Goal: Task Accomplishment & Management: Use online tool/utility

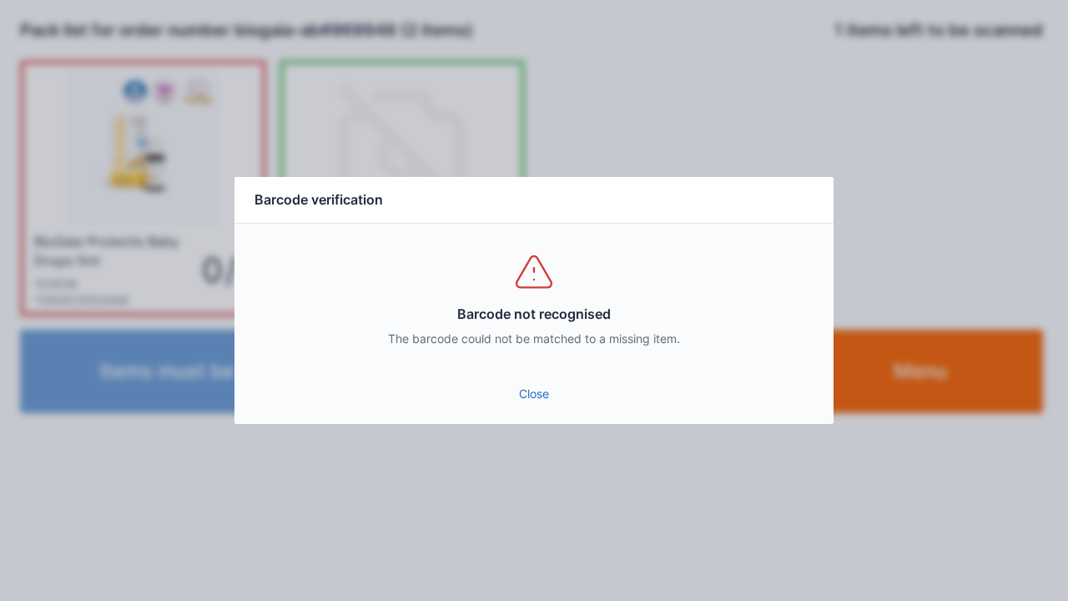
click at [524, 384] on link "Close" at bounding box center [534, 394] width 573 height 30
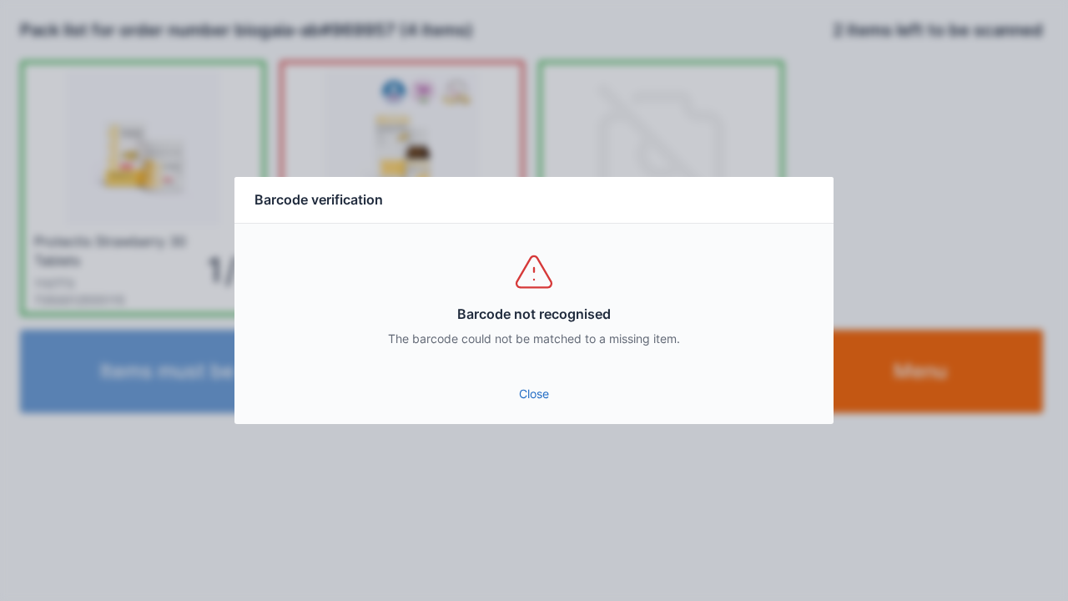
click at [526, 372] on div "Barcode not recognised The barcode could not be matched to a missing item." at bounding box center [534, 299] width 599 height 150
click at [548, 386] on link "Close" at bounding box center [534, 394] width 573 height 30
click at [529, 396] on link "Close" at bounding box center [534, 394] width 573 height 30
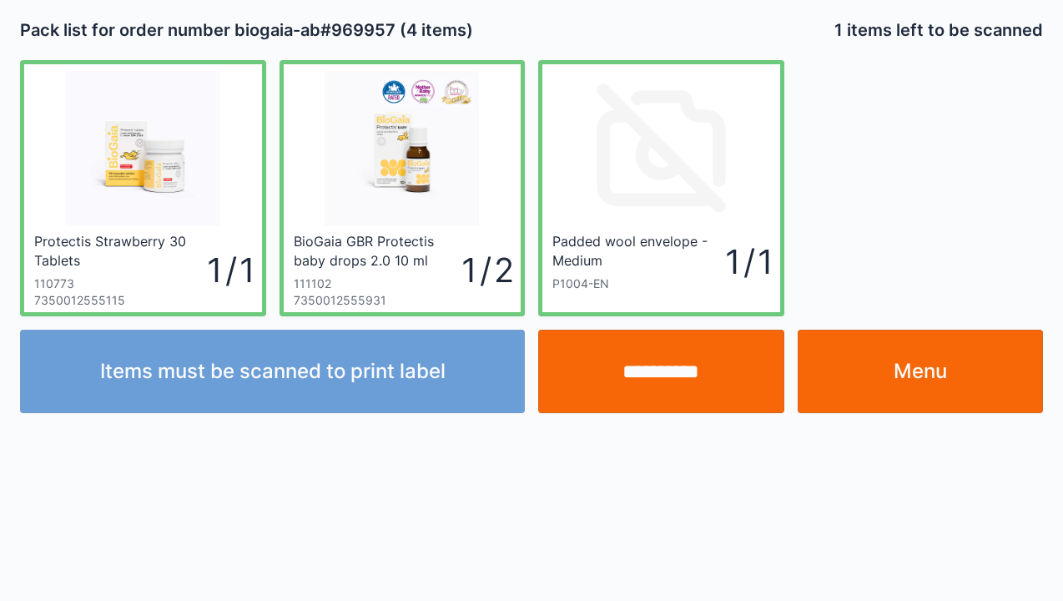
click at [911, 361] on link "Menu" at bounding box center [921, 371] width 246 height 83
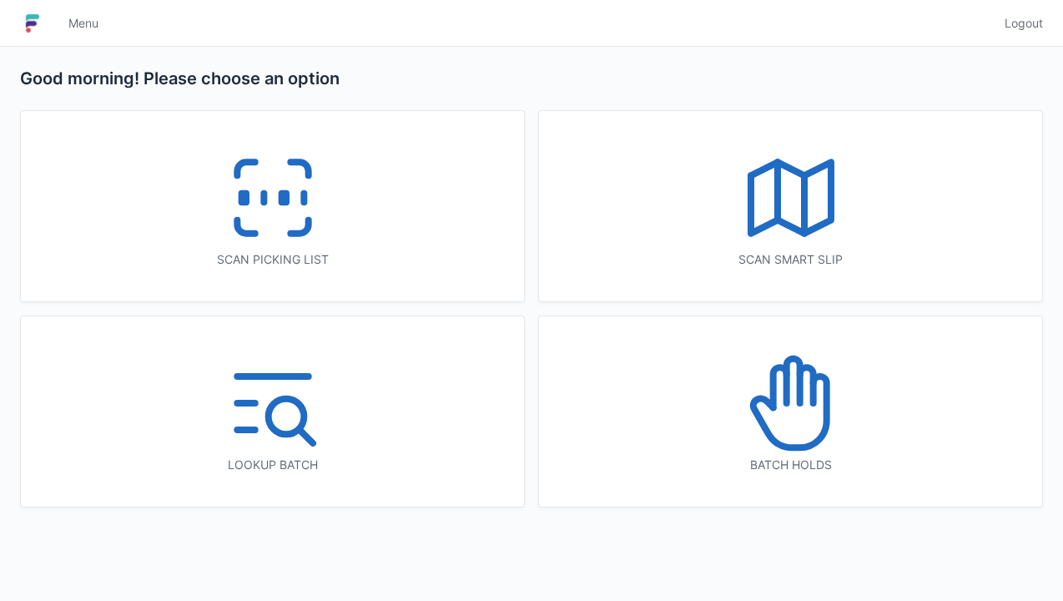
click at [264, 201] on line at bounding box center [264, 198] width 0 height 9
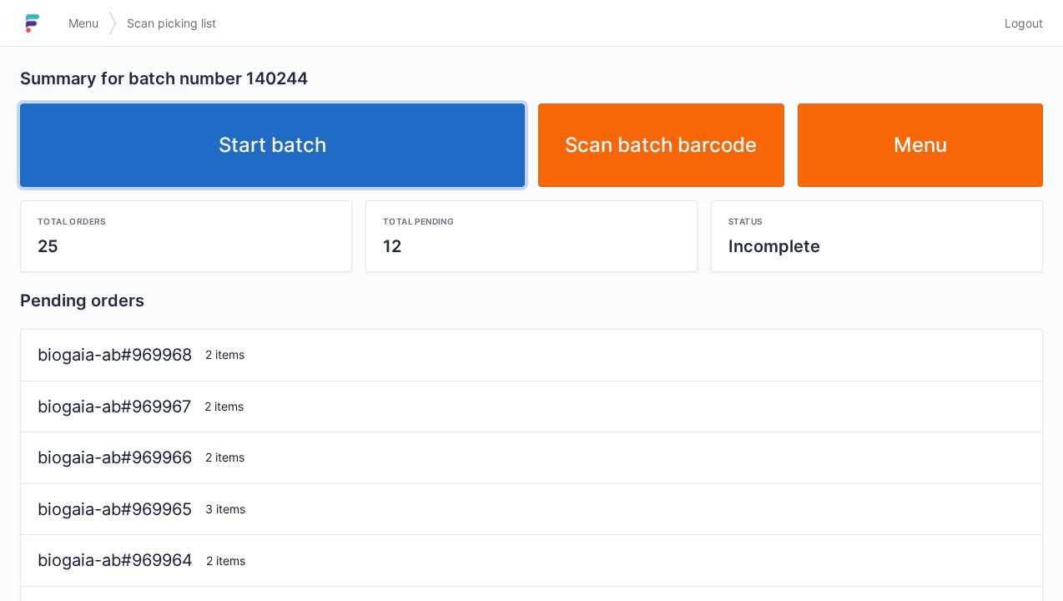
click at [389, 134] on link "Start batch" at bounding box center [272, 144] width 505 height 83
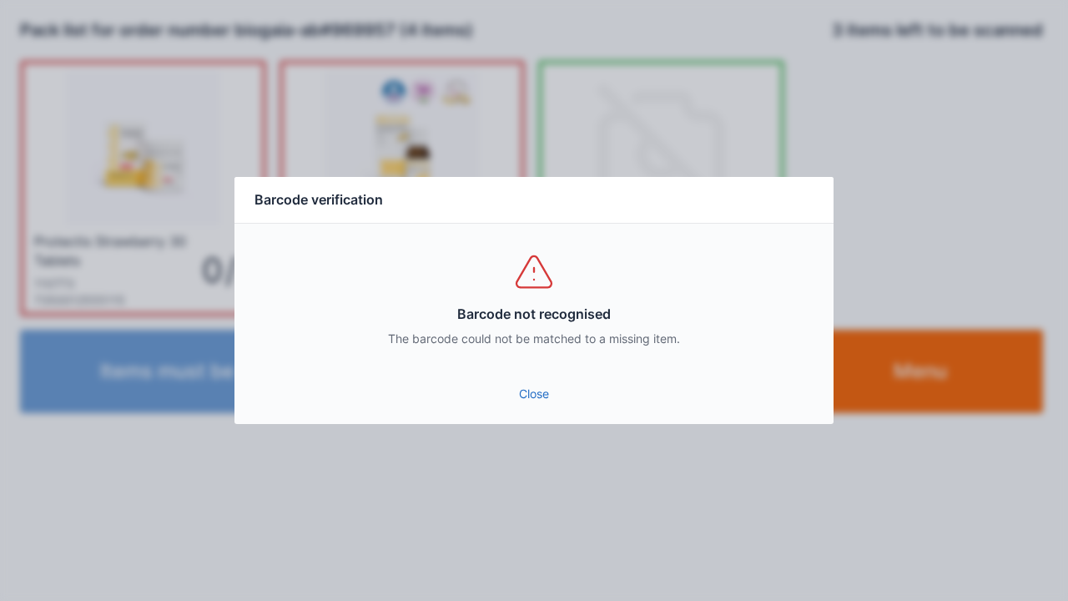
click at [505, 388] on link "Close" at bounding box center [534, 394] width 573 height 30
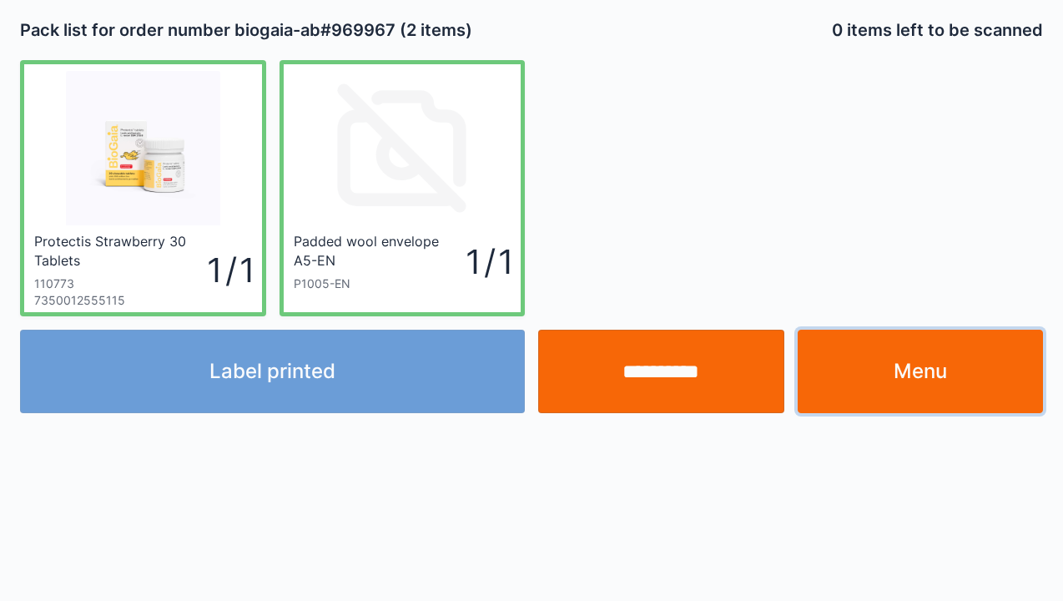
click at [908, 331] on link "Menu" at bounding box center [921, 371] width 246 height 83
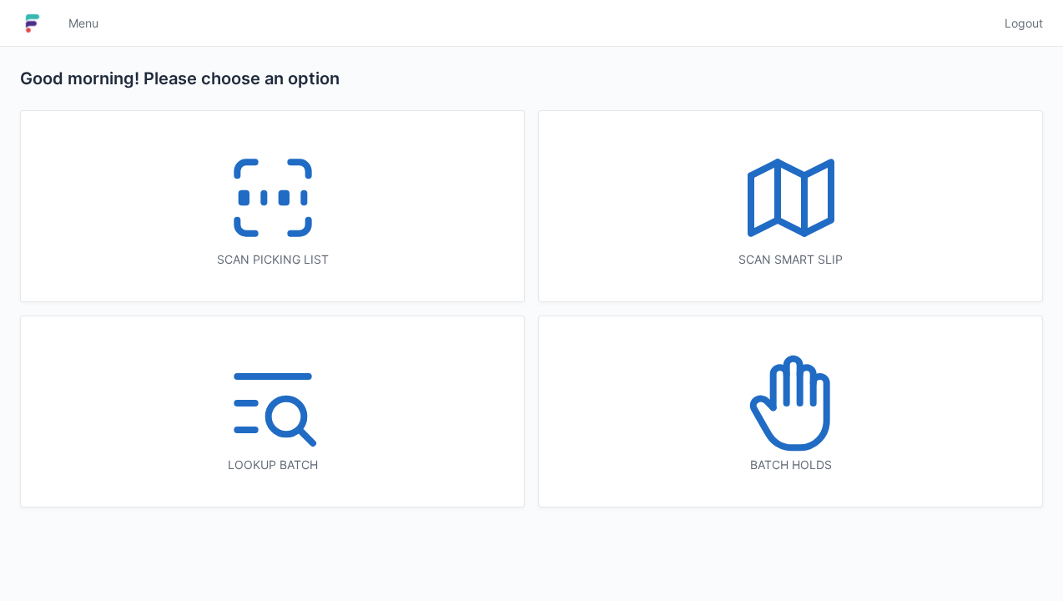
click at [286, 226] on icon at bounding box center [273, 197] width 107 height 107
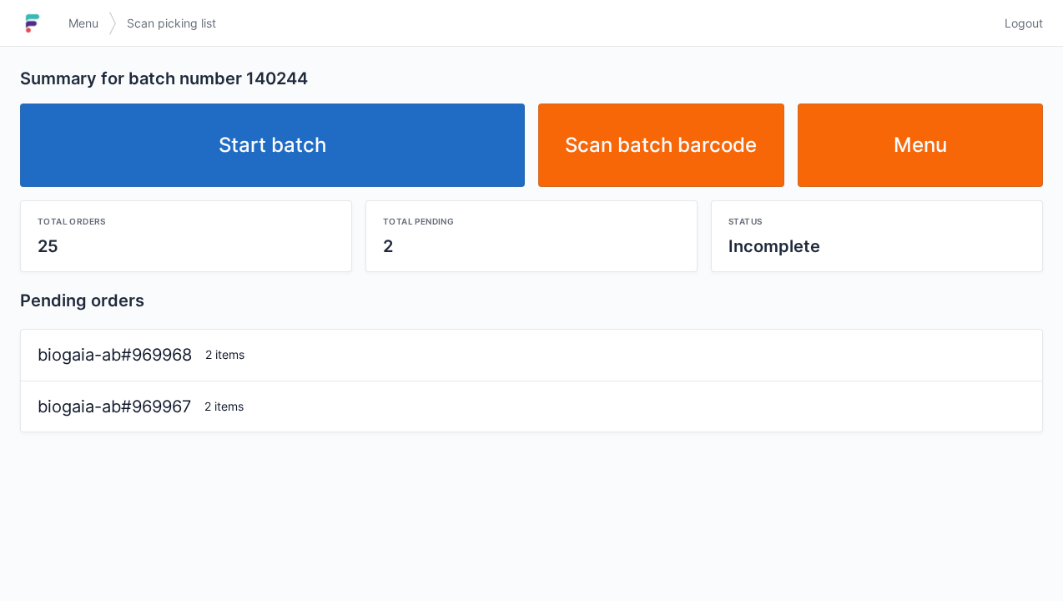
click at [441, 155] on link "Start batch" at bounding box center [272, 144] width 505 height 83
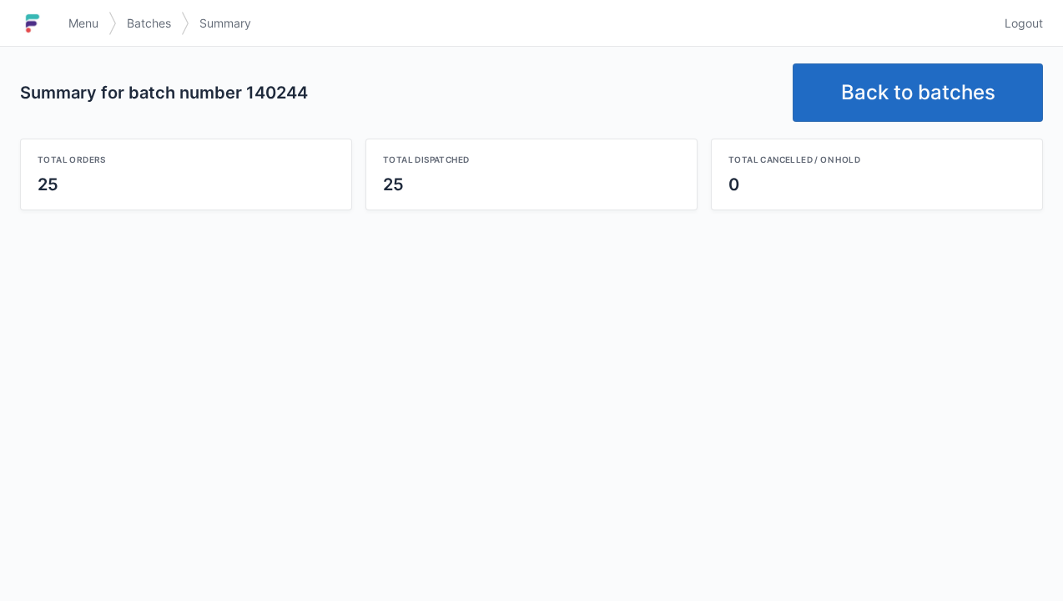
click at [964, 78] on link "Back to batches" at bounding box center [918, 92] width 250 height 58
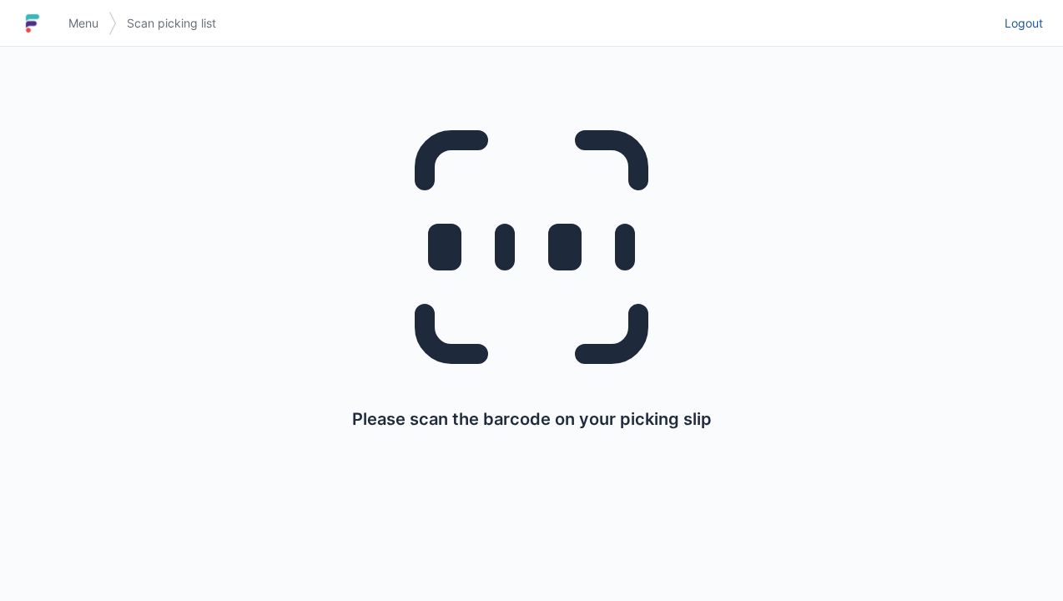
click at [1033, 28] on span "Logout" at bounding box center [1024, 23] width 38 height 17
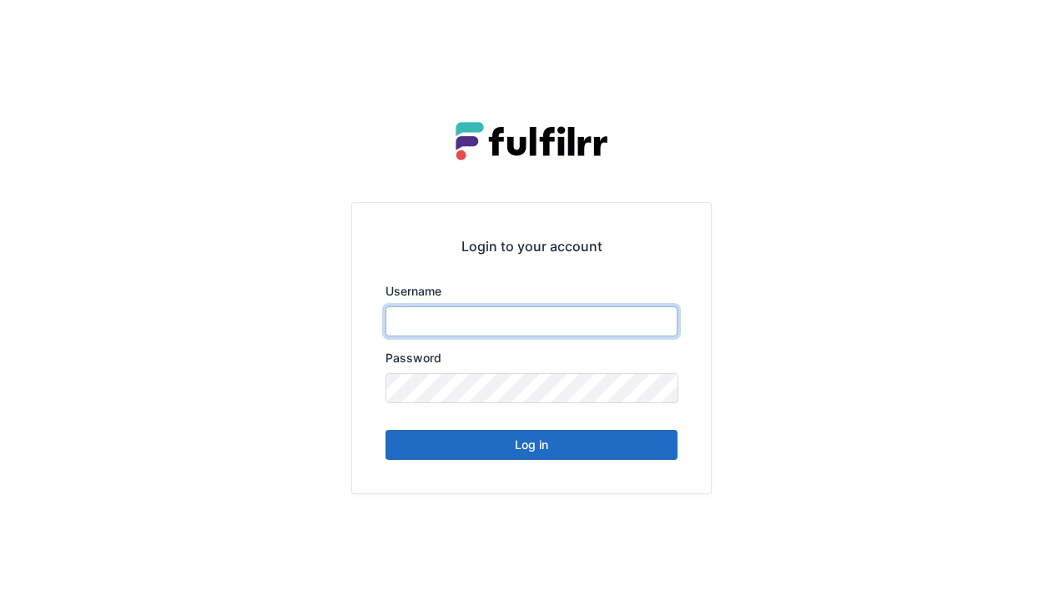
type input "******"
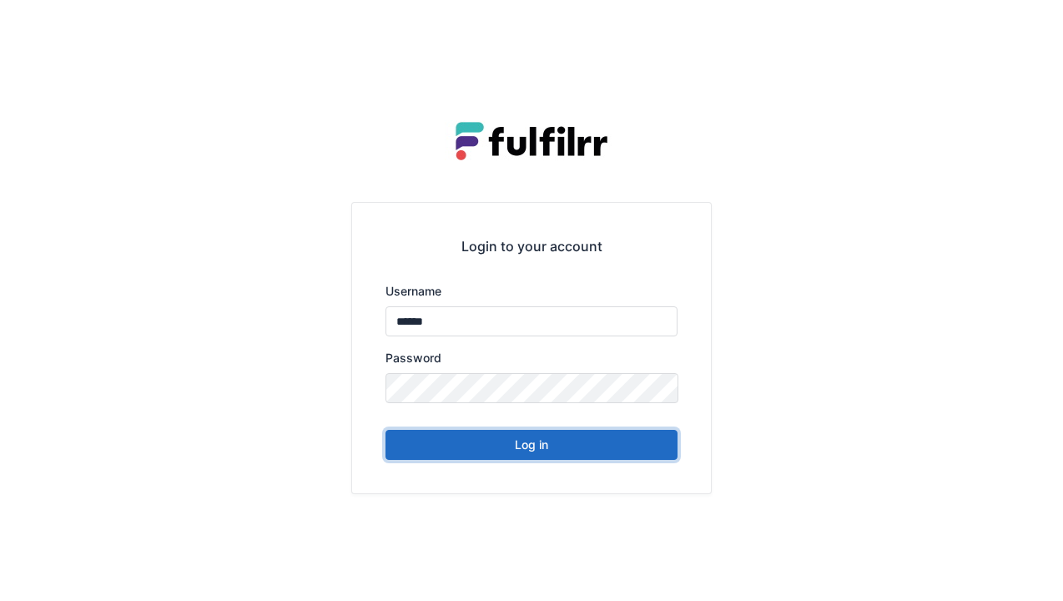
click at [630, 446] on button "Log in" at bounding box center [532, 445] width 292 height 30
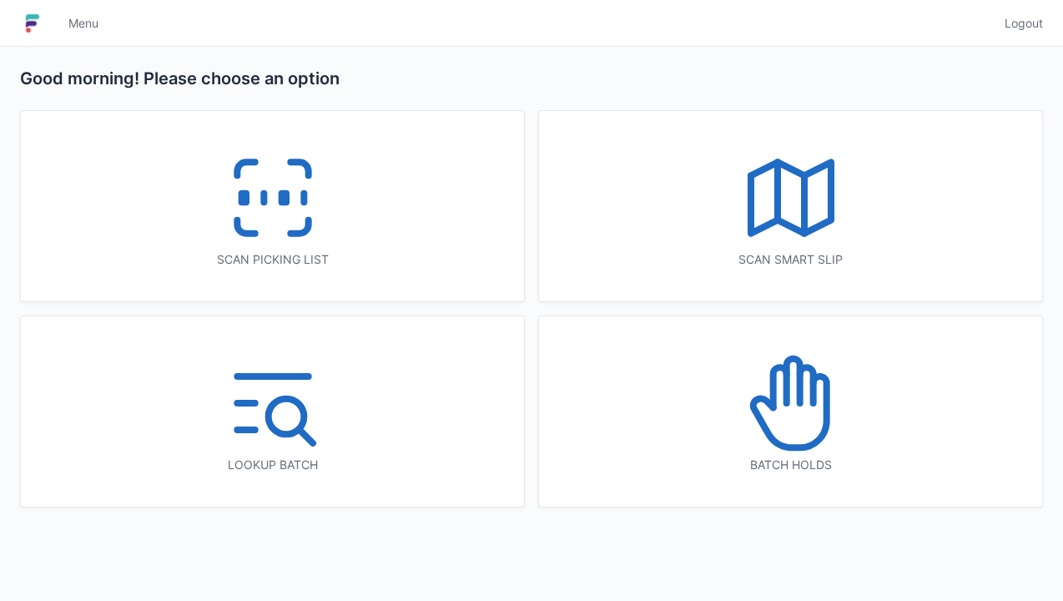
click at [308, 224] on icon at bounding box center [299, 226] width 18 height 13
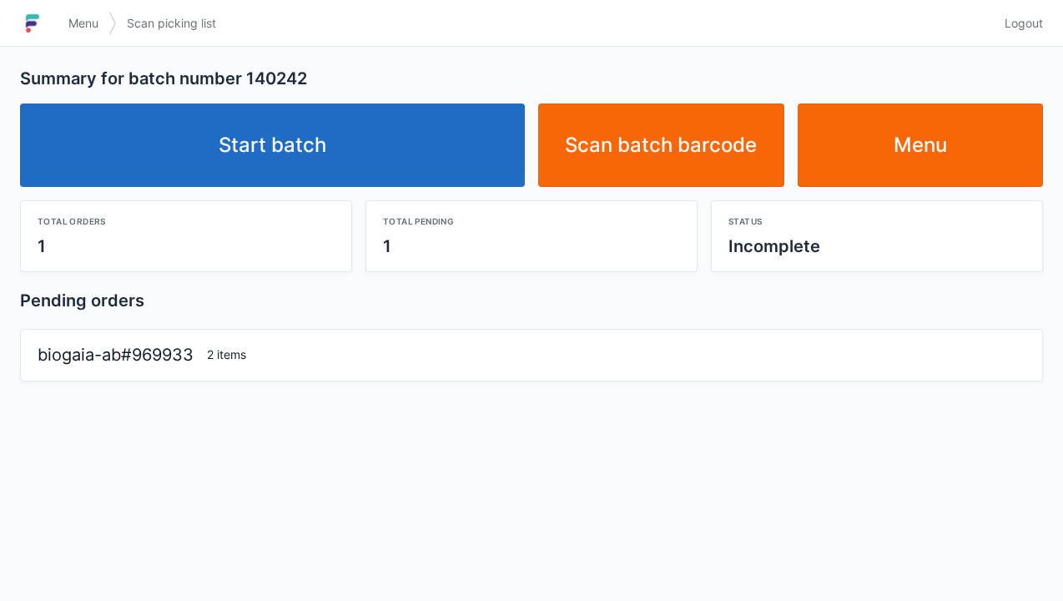
click at [371, 122] on link "Start batch" at bounding box center [272, 144] width 505 height 83
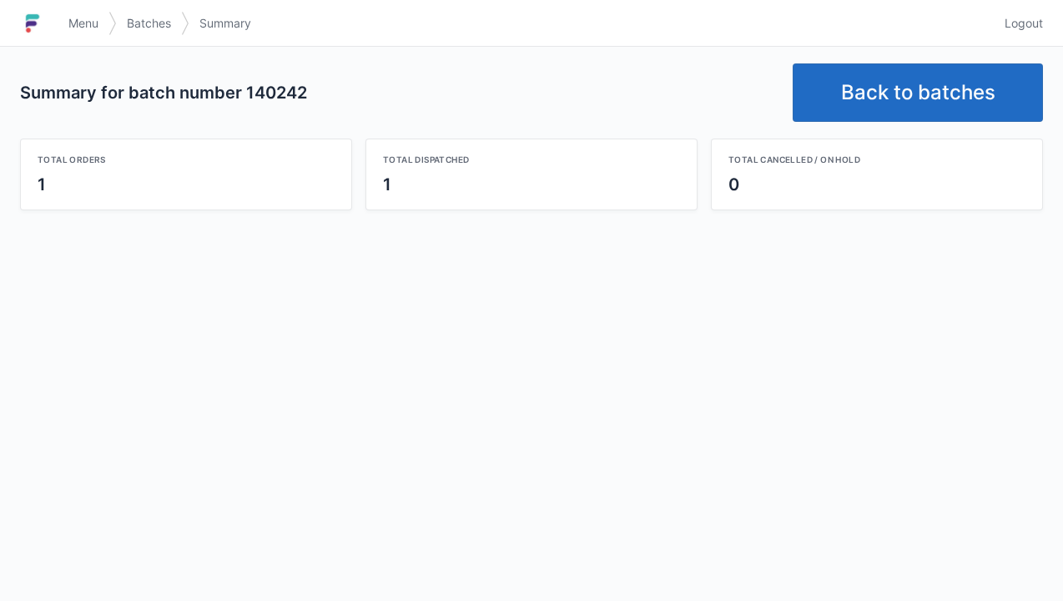
click at [947, 85] on link "Back to batches" at bounding box center [918, 92] width 250 height 58
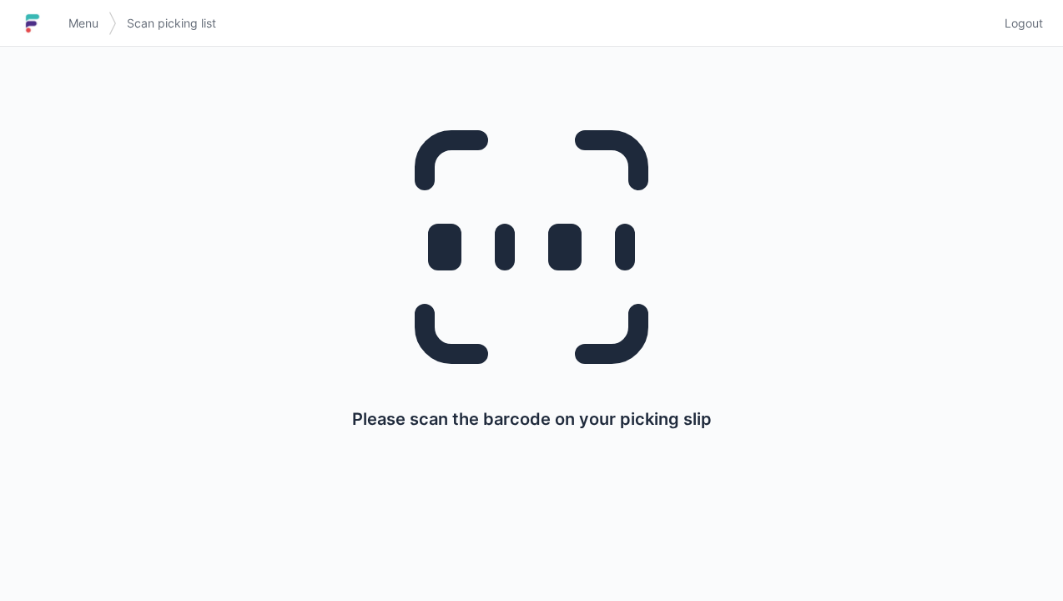
click at [1022, 27] on span "Logout" at bounding box center [1024, 23] width 38 height 17
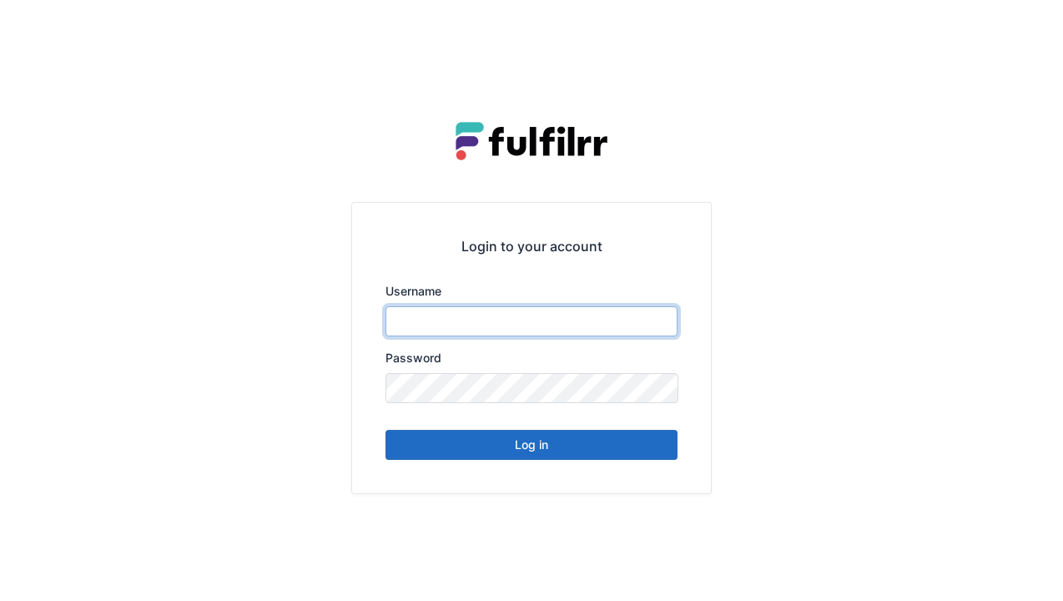
type input "******"
click at [598, 447] on button "Log in" at bounding box center [532, 445] width 292 height 30
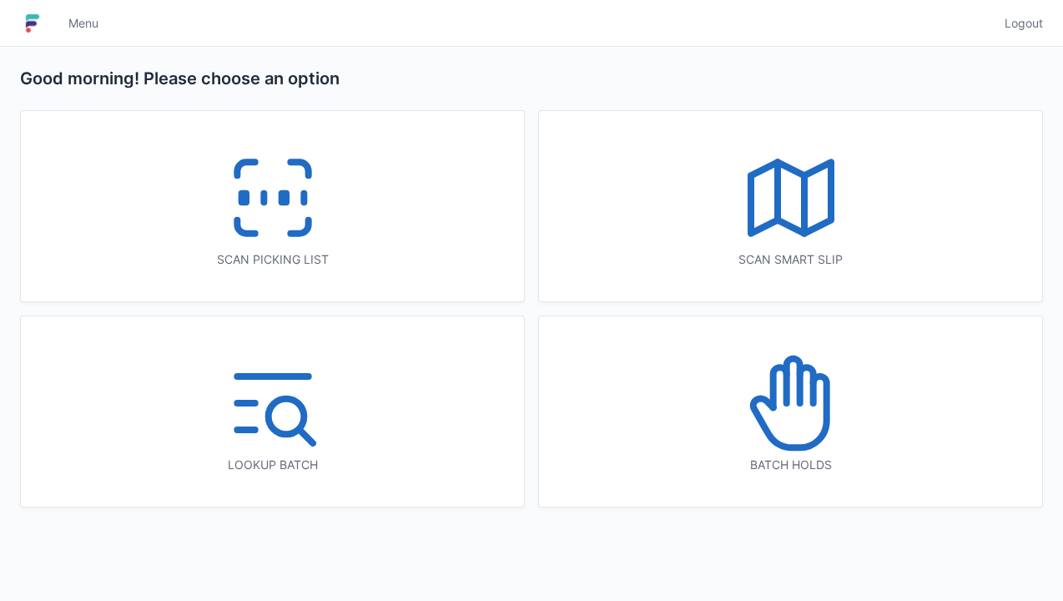
click at [295, 234] on icon at bounding box center [299, 226] width 18 height 13
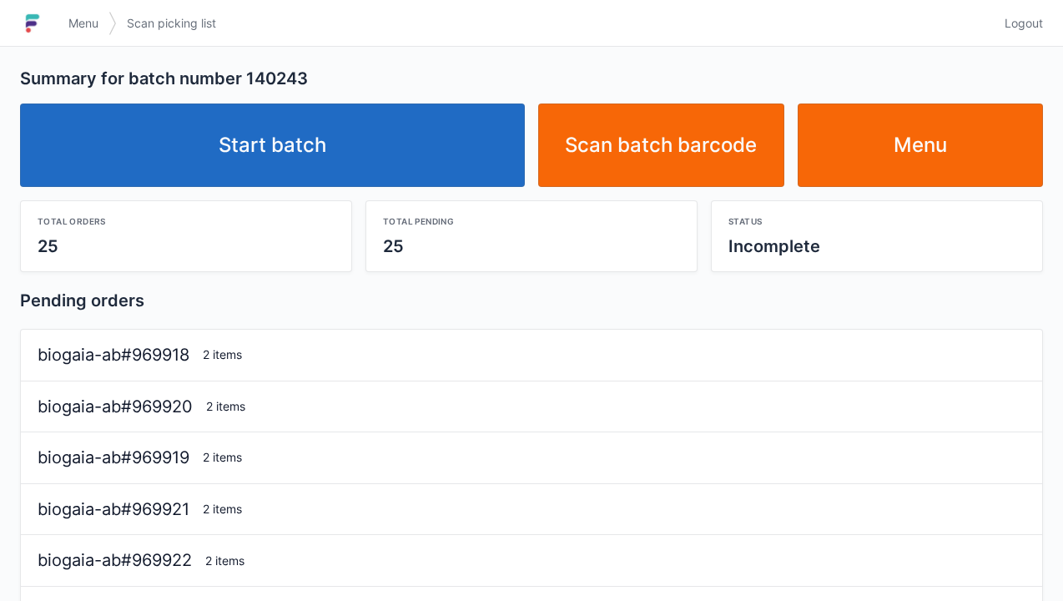
click at [387, 162] on link "Start batch" at bounding box center [272, 144] width 505 height 83
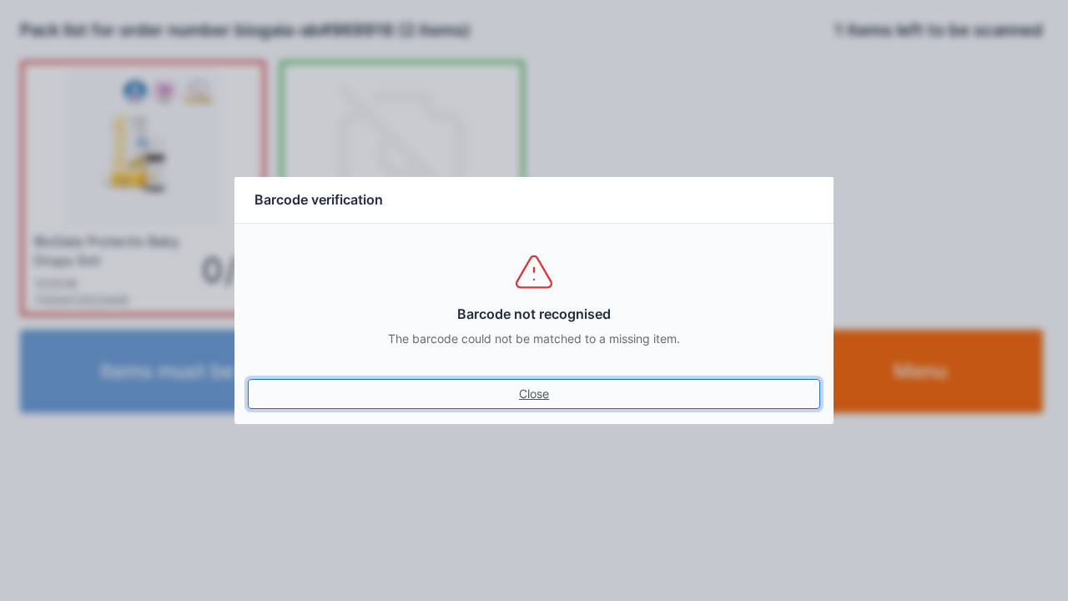
click at [536, 386] on link "Close" at bounding box center [534, 394] width 573 height 30
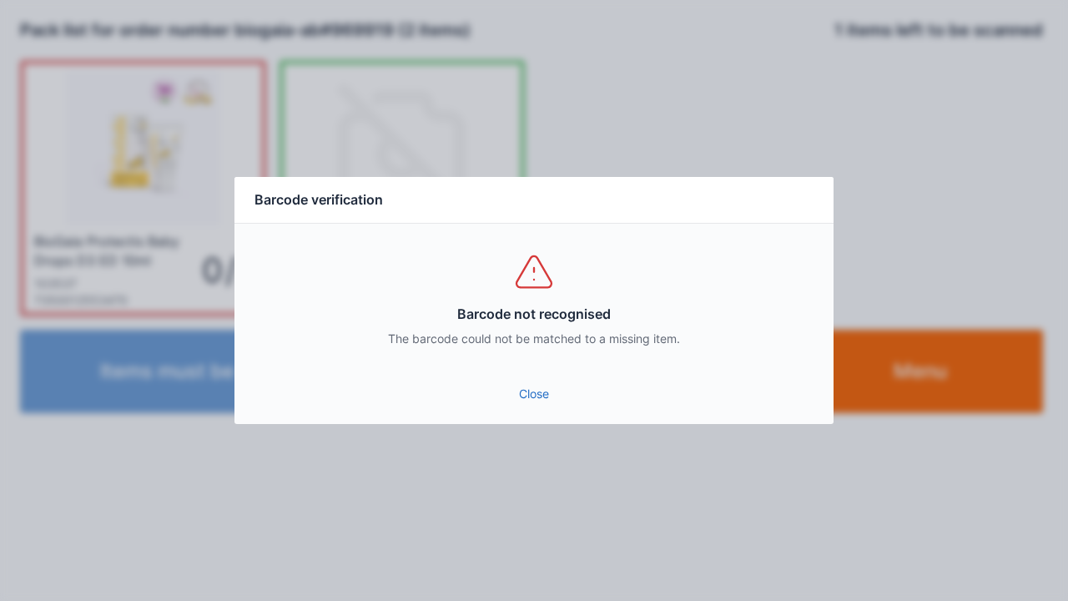
click at [535, 391] on link "Close" at bounding box center [534, 394] width 573 height 30
click at [536, 382] on link "Close" at bounding box center [534, 394] width 573 height 30
click at [548, 365] on div "Barcode not recognised The barcode could not be matched to a missing item." at bounding box center [534, 299] width 599 height 150
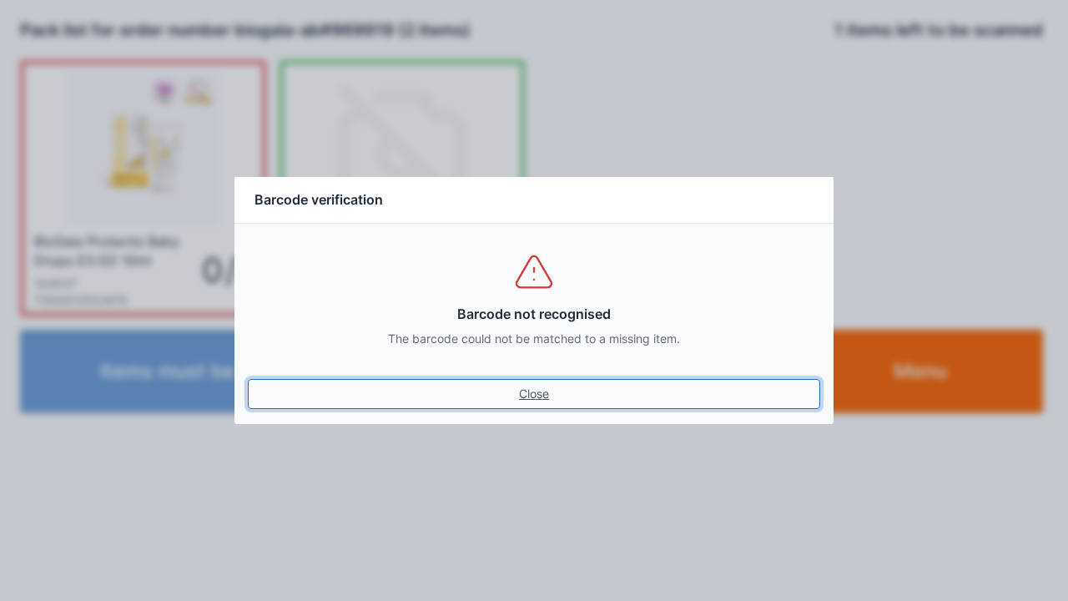
click at [515, 402] on link "Close" at bounding box center [534, 394] width 573 height 30
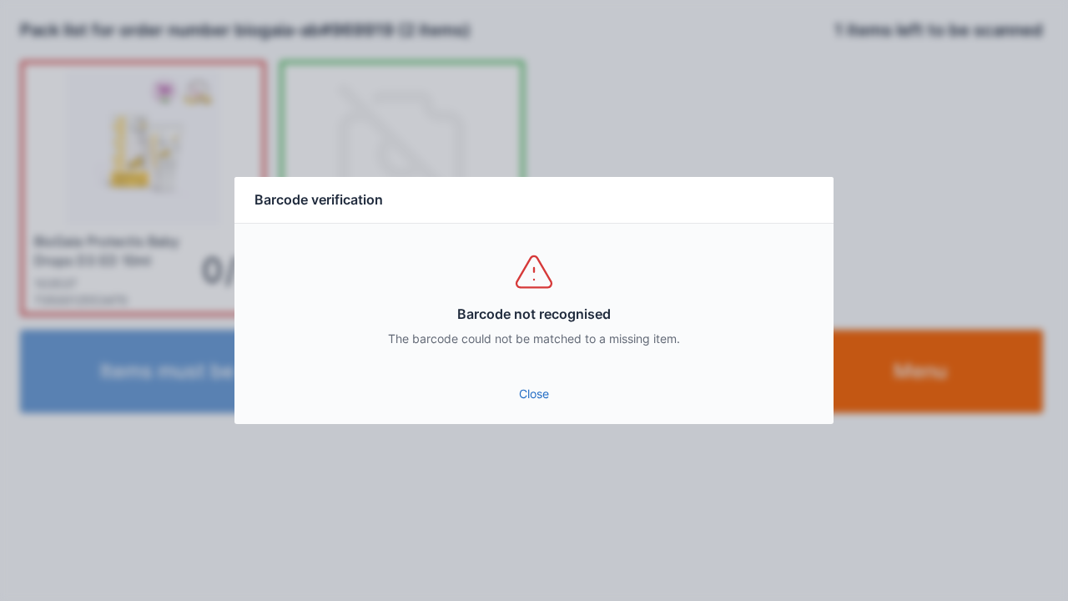
click at [529, 385] on link "Close" at bounding box center [534, 394] width 573 height 30
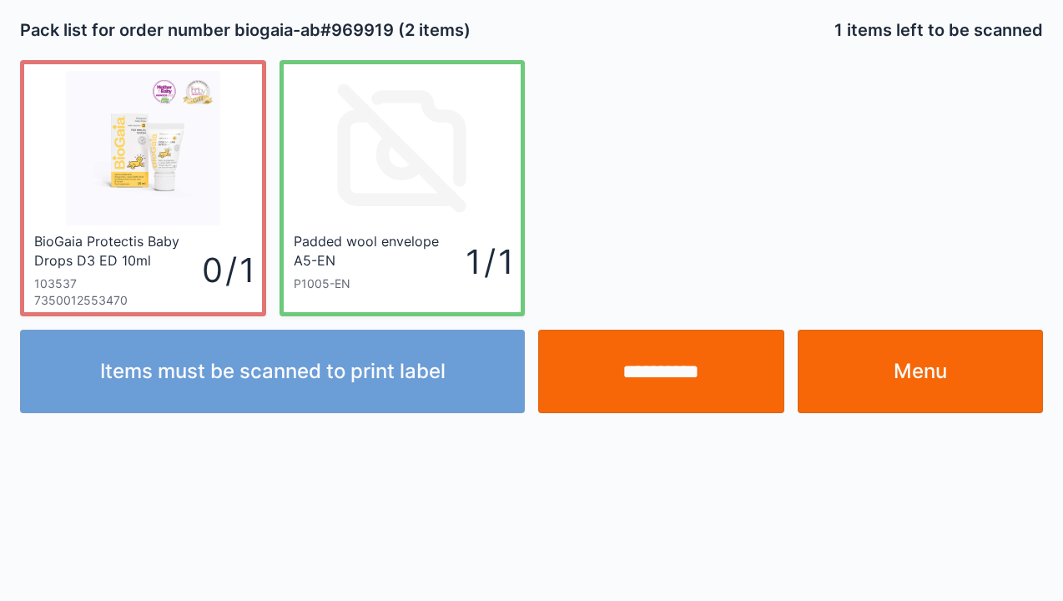
click at [638, 365] on input "**********" at bounding box center [661, 371] width 246 height 83
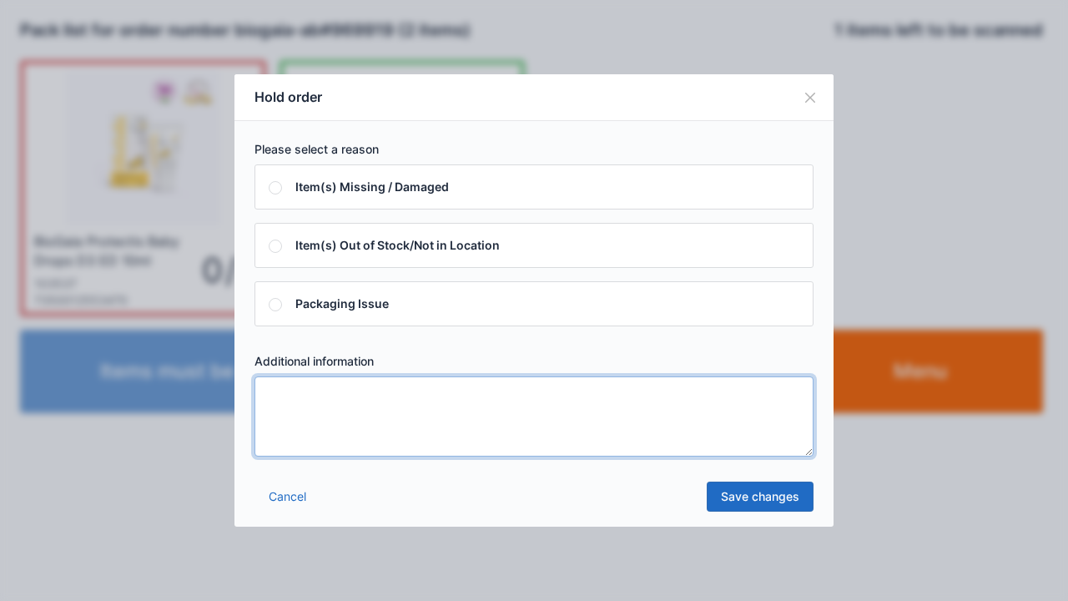
click at [356, 431] on textarea at bounding box center [534, 416] width 559 height 80
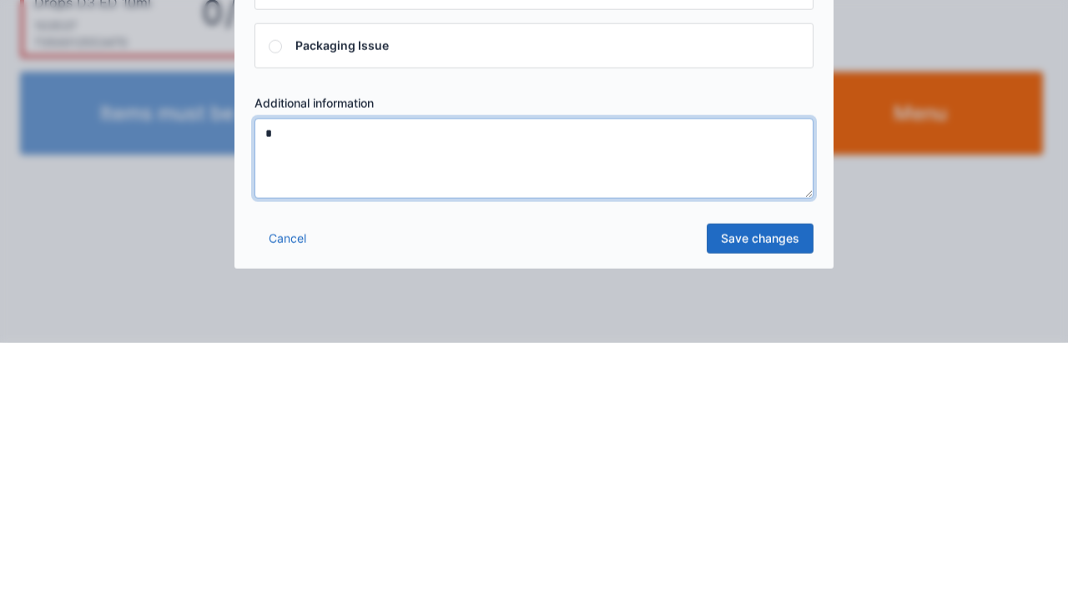
type textarea "*"
click at [761, 509] on link "Save changes" at bounding box center [760, 497] width 107 height 30
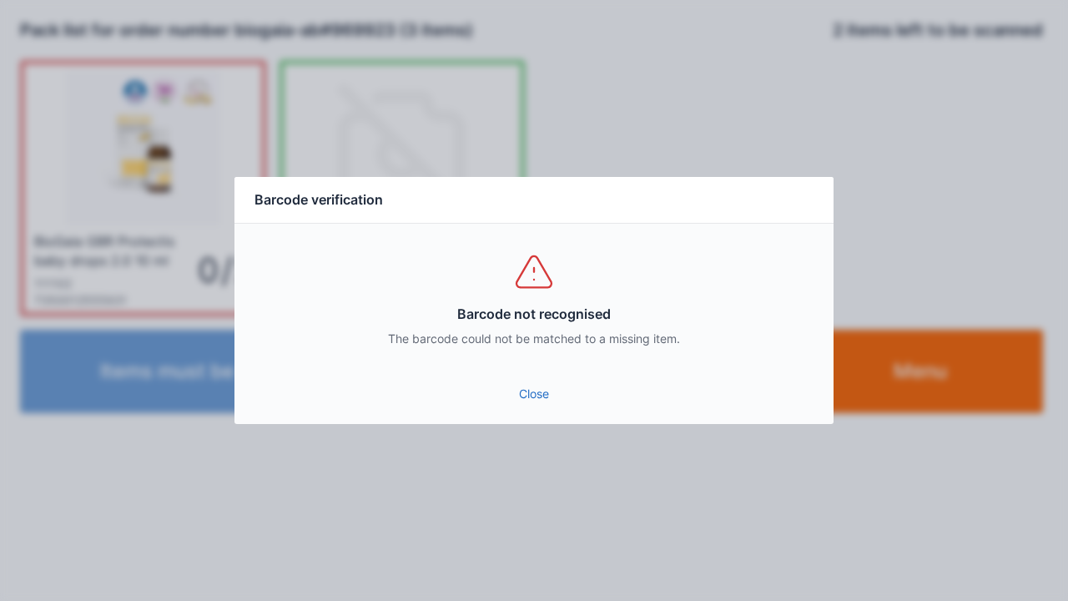
click at [548, 371] on div "Barcode not recognised The barcode could not be matched to a missing item." at bounding box center [534, 299] width 599 height 150
click at [539, 386] on link "Close" at bounding box center [534, 394] width 573 height 30
click at [538, 386] on link "Close" at bounding box center [534, 394] width 573 height 30
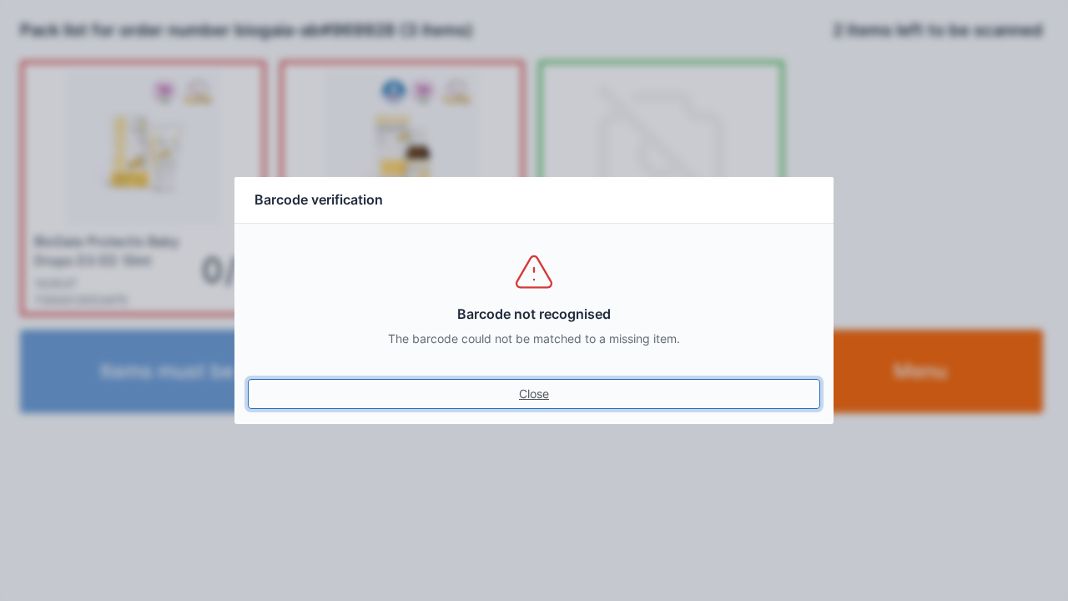
click at [537, 380] on link "Close" at bounding box center [534, 394] width 573 height 30
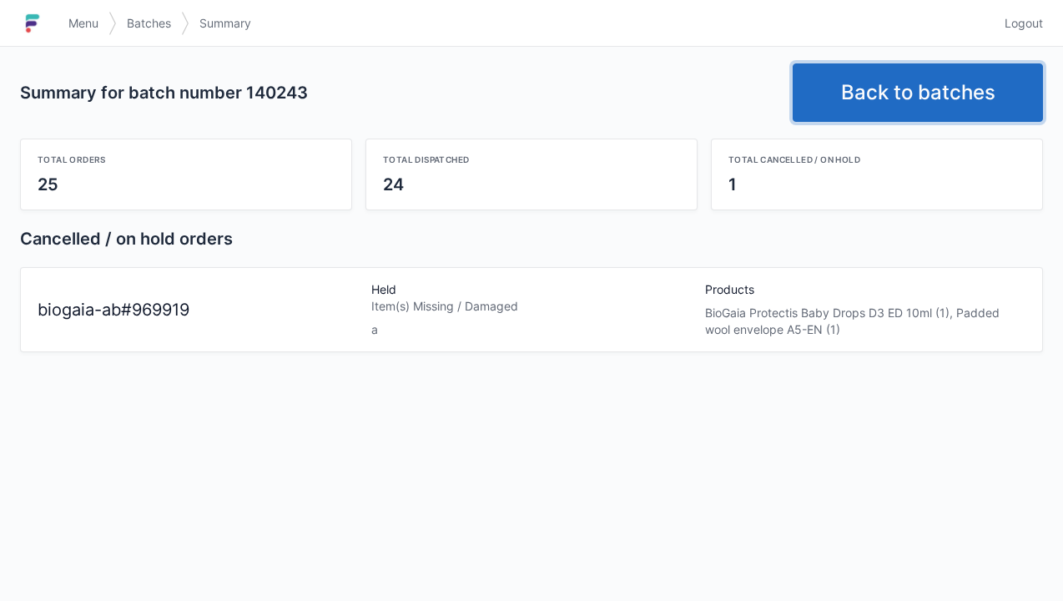
click at [956, 95] on link "Back to batches" at bounding box center [918, 92] width 250 height 58
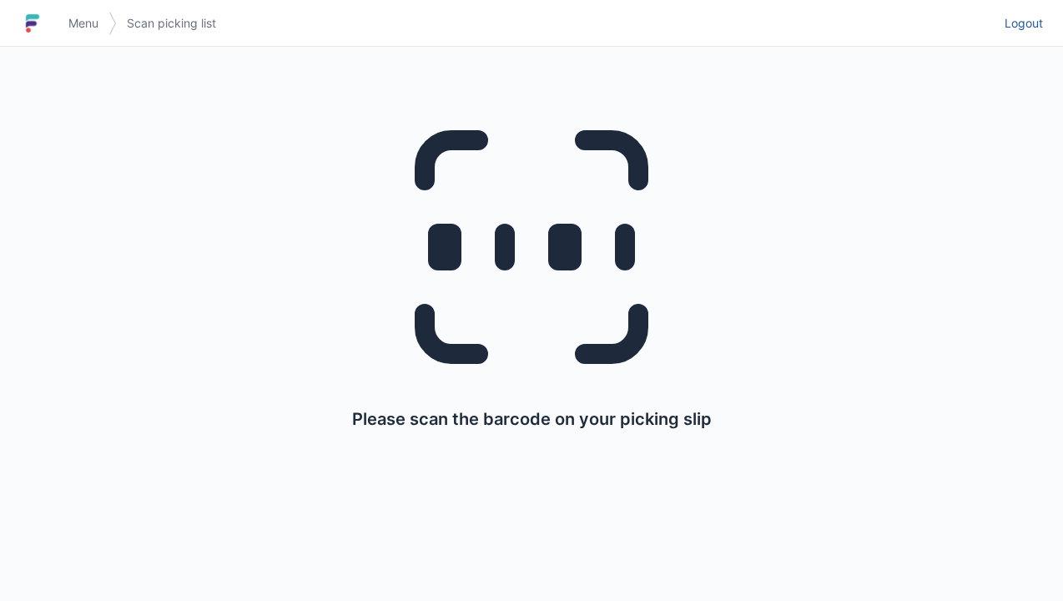
click at [1033, 28] on span "Logout" at bounding box center [1024, 23] width 38 height 17
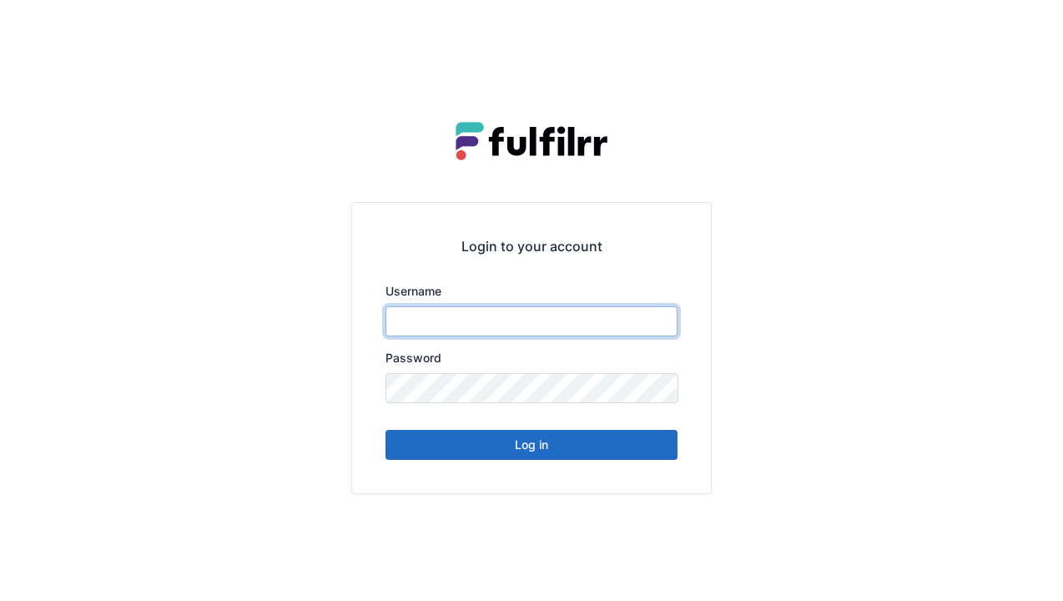
type input "******"
click at [608, 444] on button "Log in" at bounding box center [532, 445] width 292 height 30
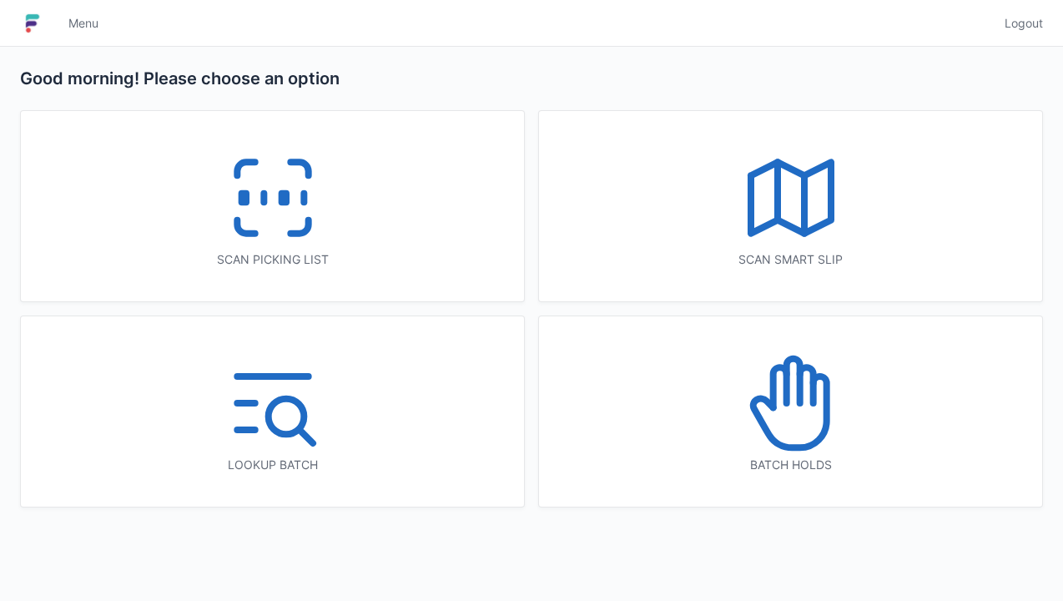
click at [775, 407] on icon at bounding box center [789, 411] width 73 height 71
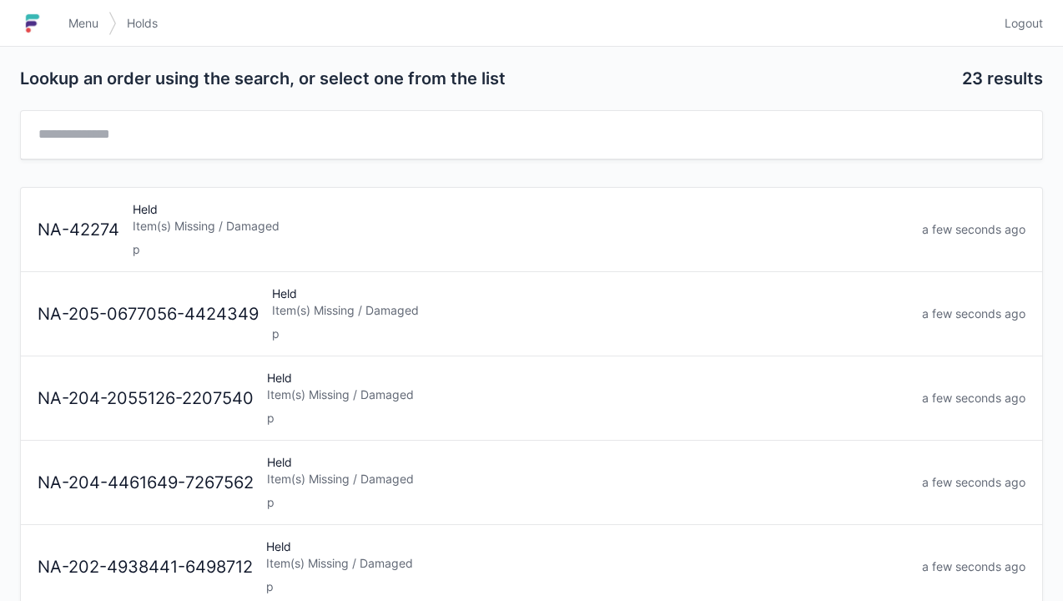
click at [442, 230] on div "Item(s) Missing / Damaged" at bounding box center [521, 226] width 776 height 17
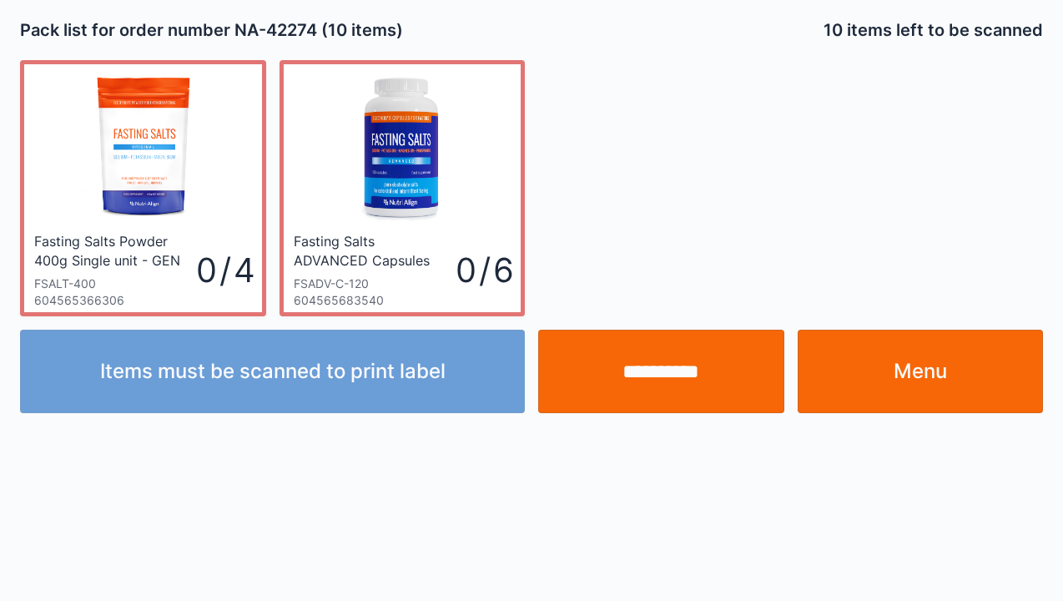
click at [895, 356] on link "Menu" at bounding box center [921, 371] width 246 height 83
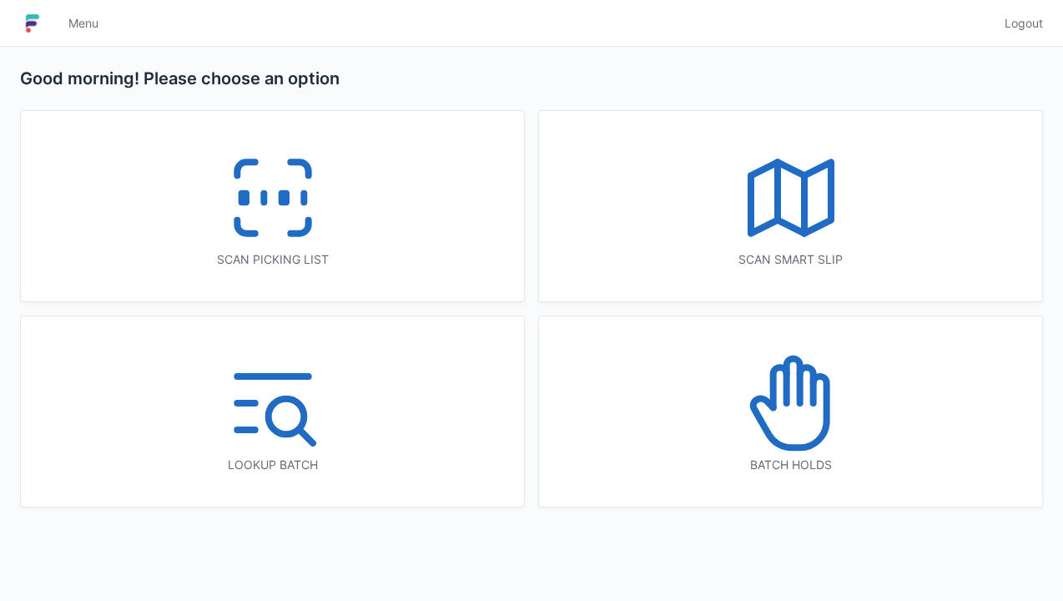
click at [795, 414] on icon at bounding box center [791, 403] width 107 height 107
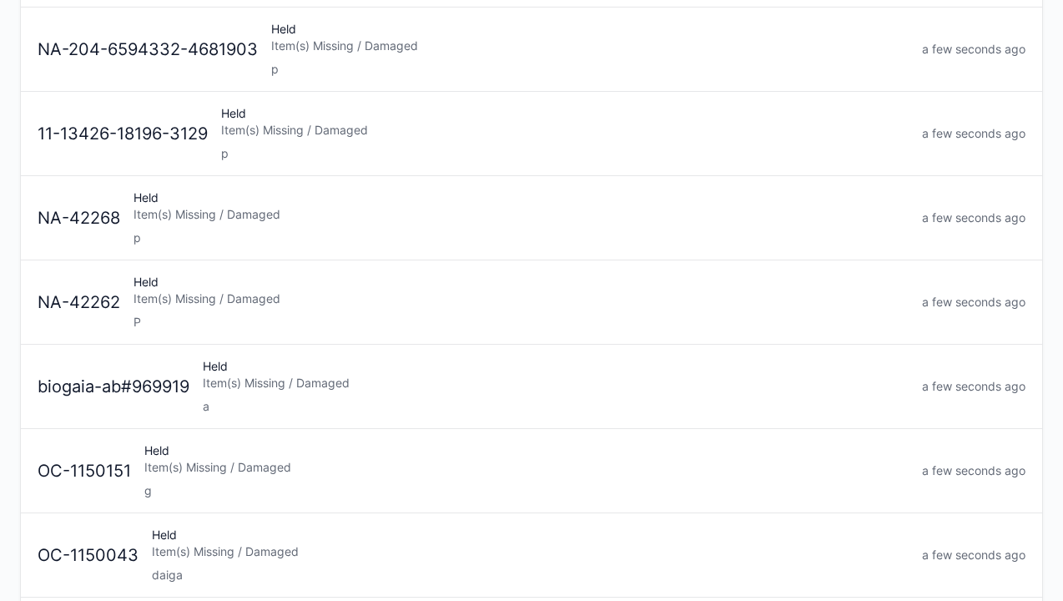
scroll to position [688, 0]
click at [463, 382] on div "Item(s) Missing / Damaged" at bounding box center [556, 381] width 706 height 17
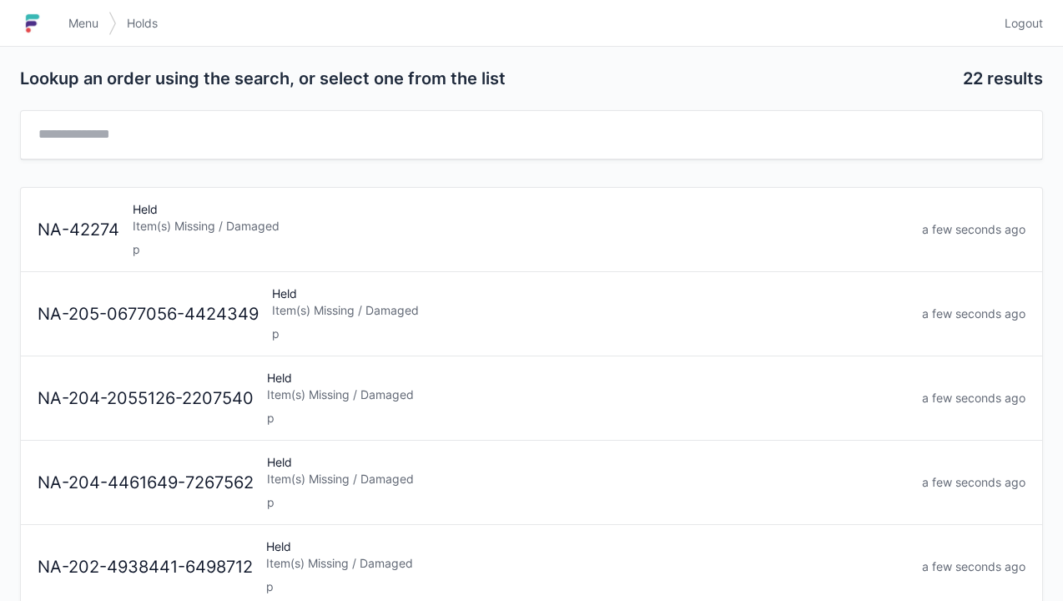
click at [1017, 25] on span "Logout" at bounding box center [1024, 23] width 38 height 17
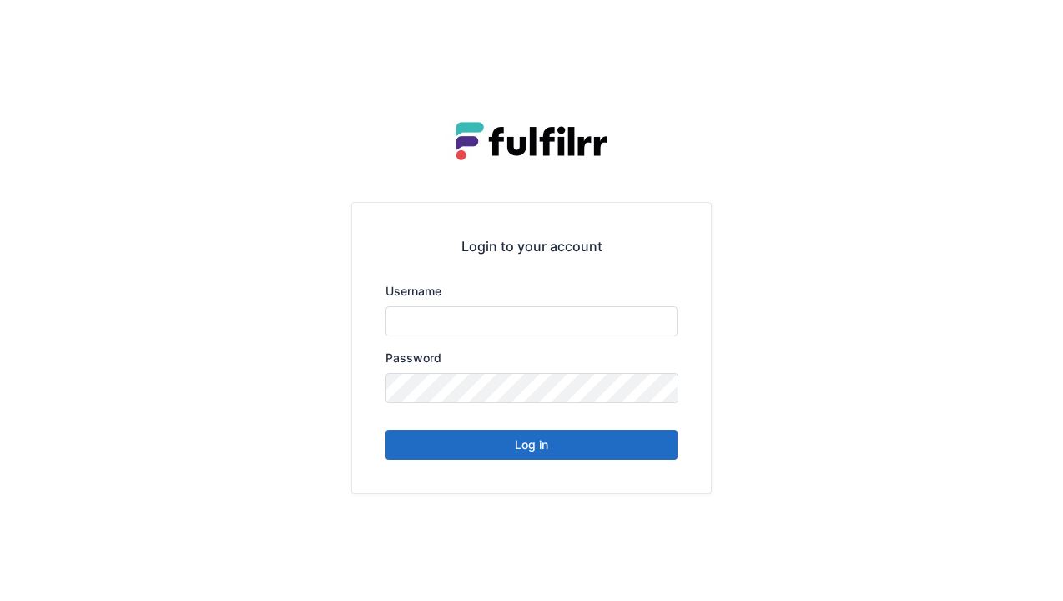
type input "******"
click at [584, 441] on button "Log in" at bounding box center [532, 445] width 292 height 30
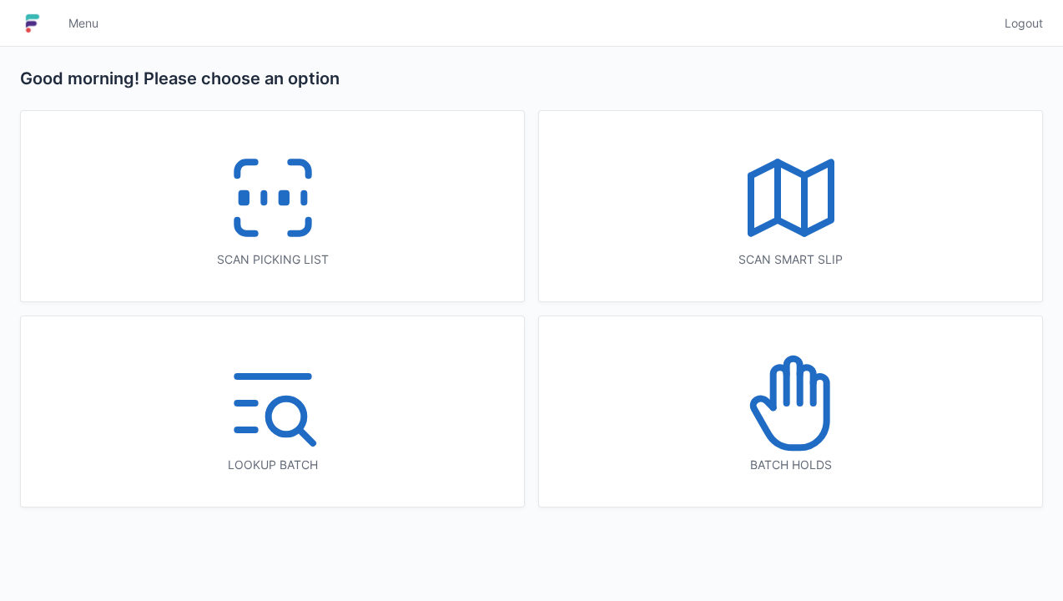
click at [290, 231] on icon at bounding box center [299, 226] width 18 height 13
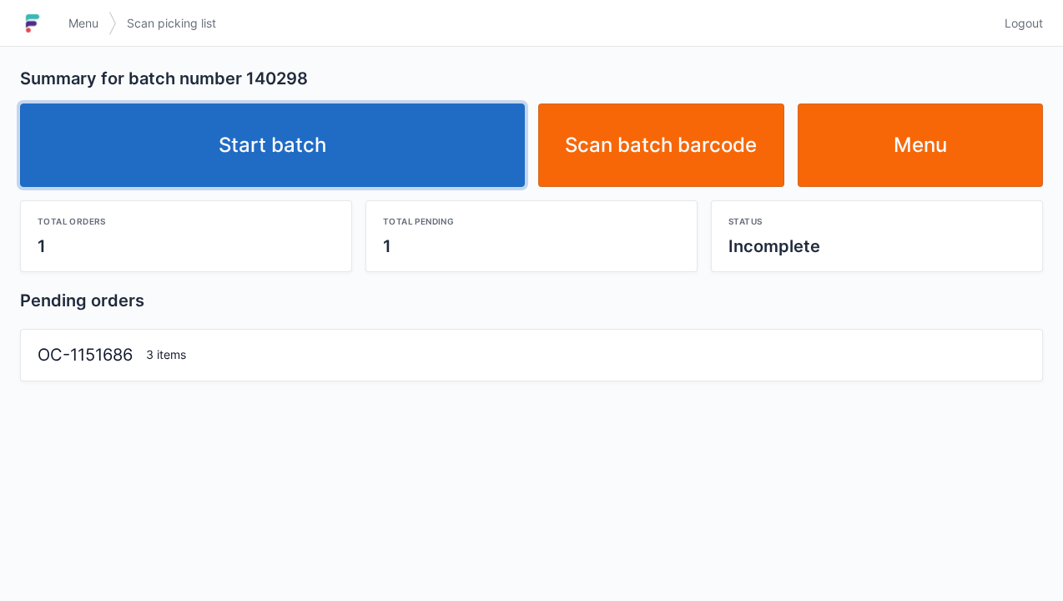
click at [410, 137] on link "Start batch" at bounding box center [272, 144] width 505 height 83
